Goal: Find specific page/section: Find specific page/section

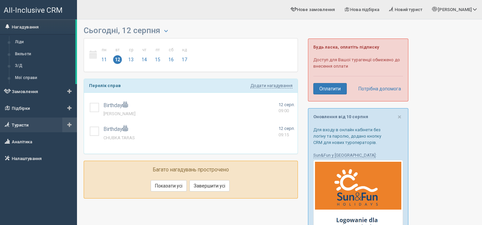
click at [35, 123] on link "Туристи" at bounding box center [38, 125] width 77 height 15
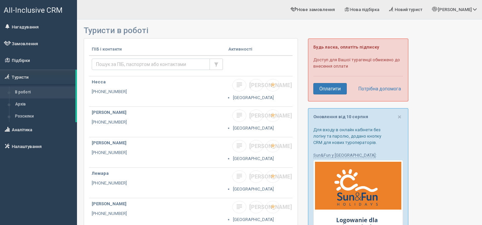
click at [148, 60] on input "text" at bounding box center [151, 64] width 118 height 11
type input "zabolotnyi"
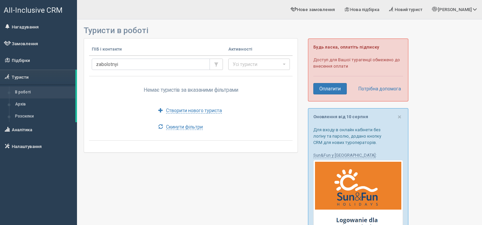
click at [132, 64] on input "zabolotnyi" at bounding box center [151, 64] width 118 height 11
type input "zabolotn"
click at [127, 60] on input "zabolotn" at bounding box center [151, 64] width 118 height 11
click at [129, 64] on input "zabolotn" at bounding box center [151, 64] width 118 height 11
type input "zabolot"
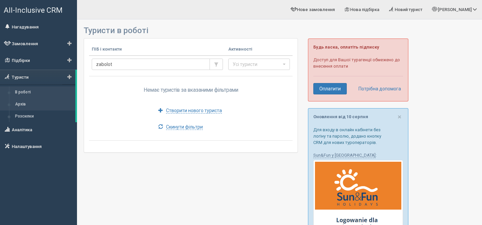
click at [29, 107] on link "Архів" at bounding box center [43, 104] width 63 height 12
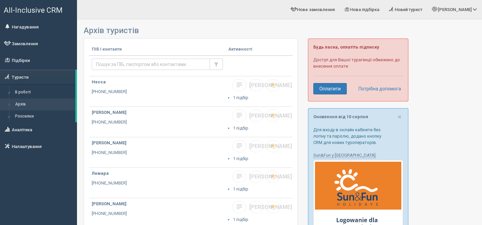
click at [142, 62] on input "text" at bounding box center [151, 64] width 118 height 11
type input "zabolo"
